Goal: Information Seeking & Learning: Learn about a topic

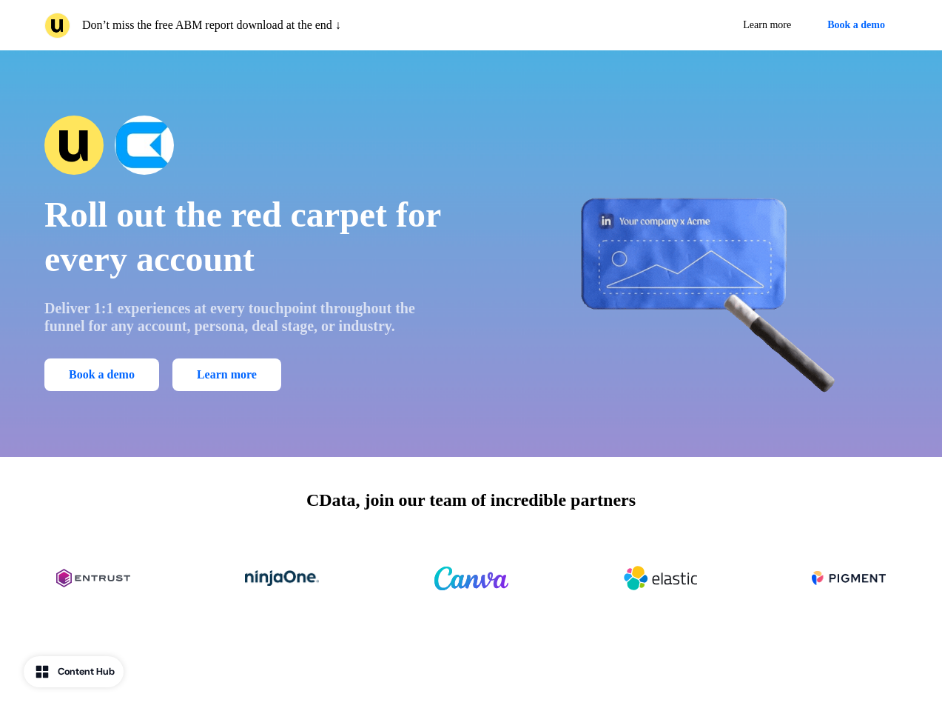
click at [471, 25] on div "Don’t miss the free ABM report download at the end ↓ Learn more Book a demo" at bounding box center [471, 25] width 942 height 50
click at [255, 25] on p "Don’t miss the free ABM report download at the end ↓" at bounding box center [211, 25] width 259 height 18
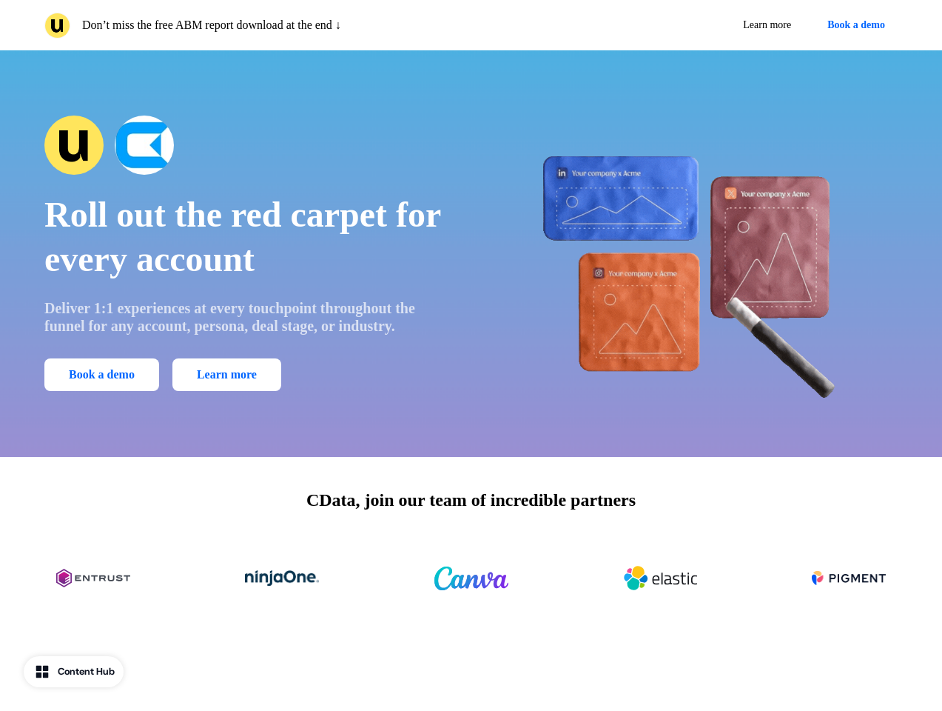
click at [688, 25] on div "Learn more Book a demo" at bounding box center [688, 25] width 421 height 27
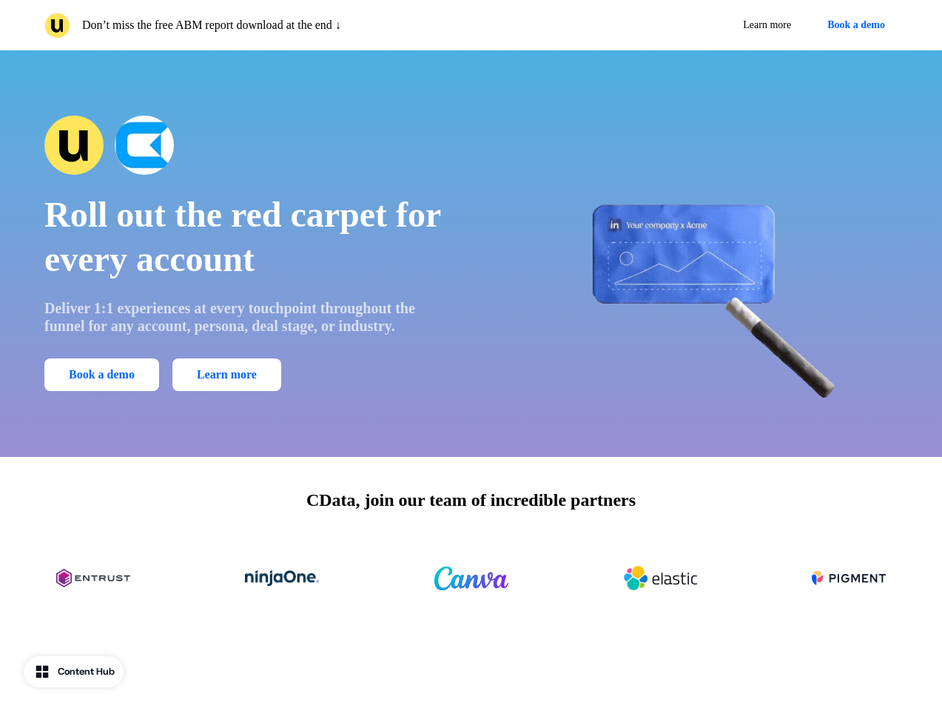
click at [854, 25] on button "Book a demo" at bounding box center [856, 25] width 83 height 27
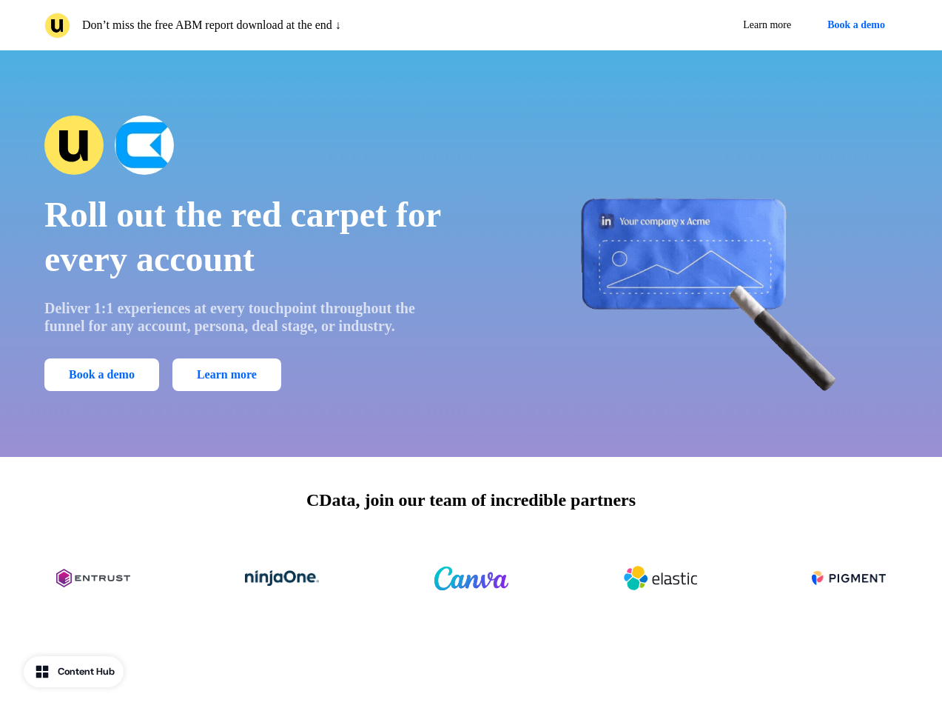
click at [471, 253] on div "Roll out the red carpet for every account Deliver 1:1 experiences at every touc…" at bounding box center [471, 253] width 942 height 406
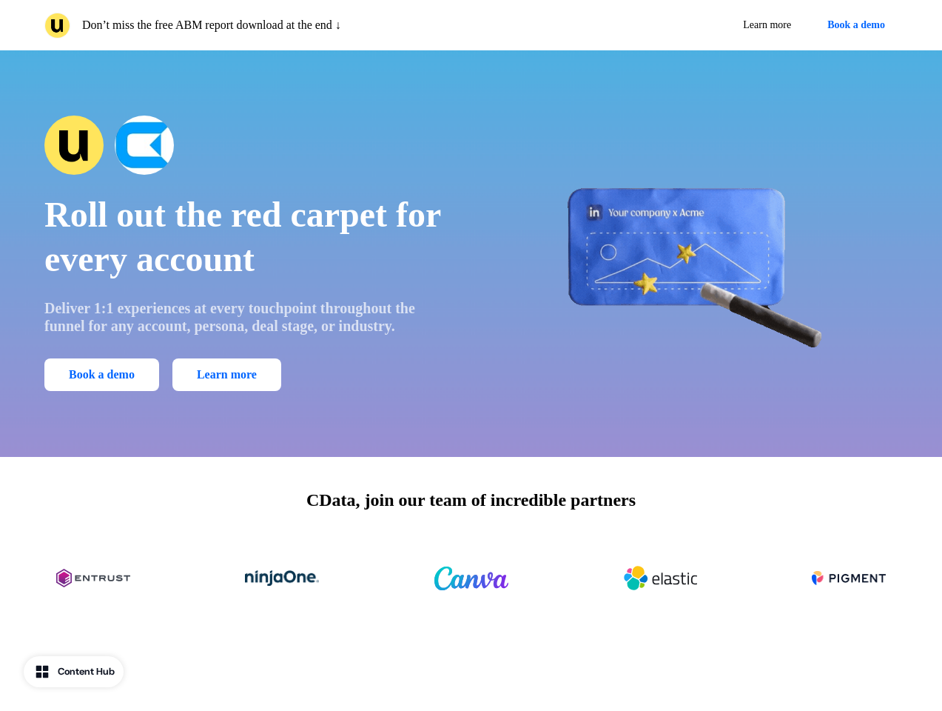
click at [247, 253] on span "Roll out the red carpet for every account" at bounding box center [242, 237] width 396 height 84
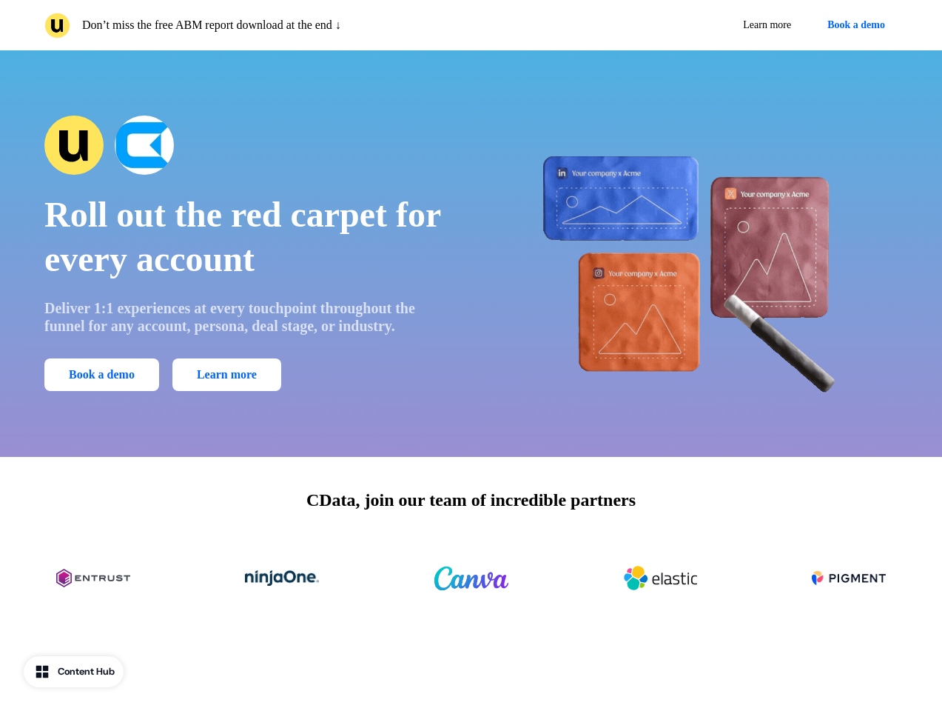
click at [247, 145] on div at bounding box center [247, 144] width 406 height 59
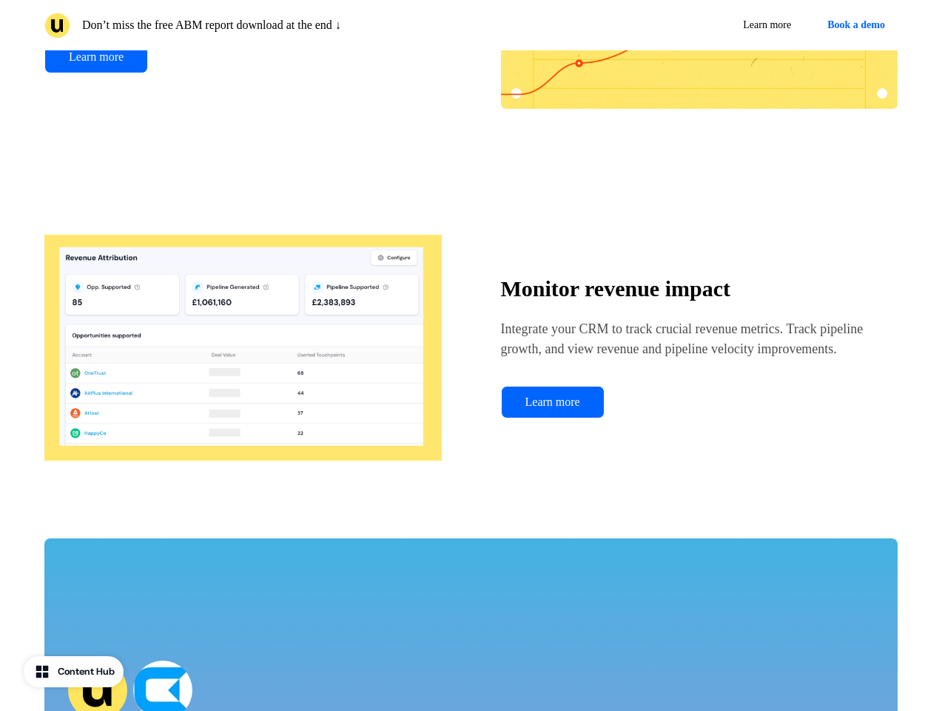
click at [695, 253] on div "Monitor revenue impact Integrate your CRM to track crucial revenue metrics. Tra…" at bounding box center [471, 347] width 854 height 296
